Goal: Information Seeking & Learning: Learn about a topic

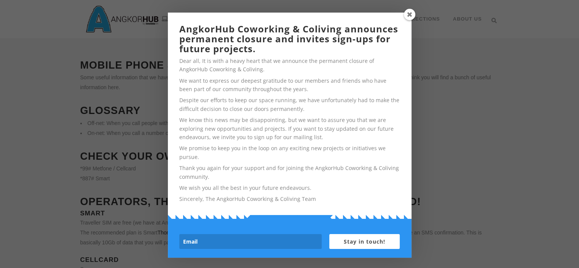
click at [410, 12] on span at bounding box center [409, 14] width 11 height 11
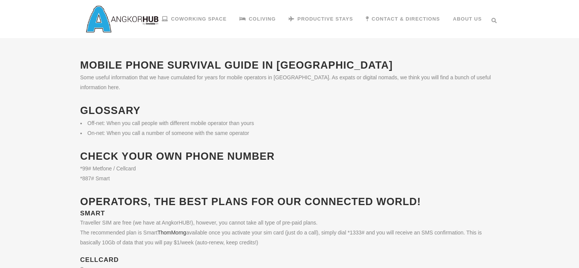
click at [225, 68] on h2 "03 Oct Mobile Phone Survival Guide in Cambodia" at bounding box center [289, 65] width 419 height 14
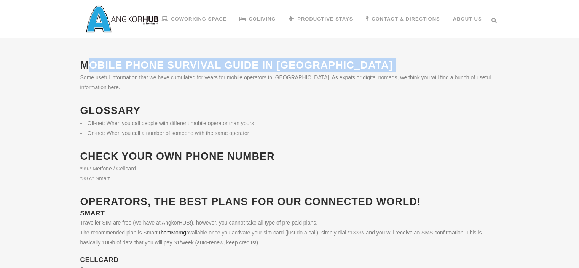
click at [225, 68] on h2 "03 Oct Mobile Phone Survival Guide in Cambodia" at bounding box center [289, 65] width 419 height 14
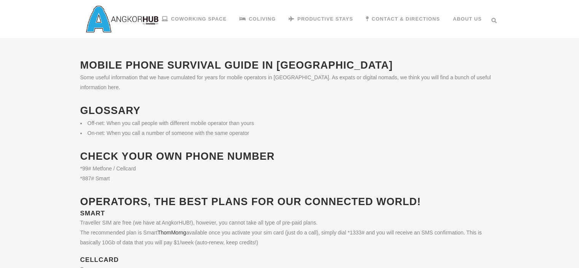
click at [93, 91] on p "Some useful information that we have cumulated for years for mobile operators i…" at bounding box center [289, 82] width 419 height 20
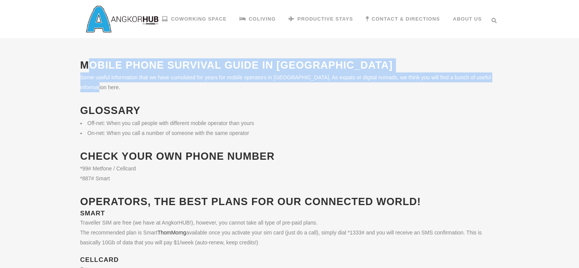
drag, startPoint x: 126, startPoint y: 99, endPoint x: 82, endPoint y: 61, distance: 58.6
click at [121, 22] on img at bounding box center [122, 19] width 84 height 42
